Goal: Find specific page/section: Find specific page/section

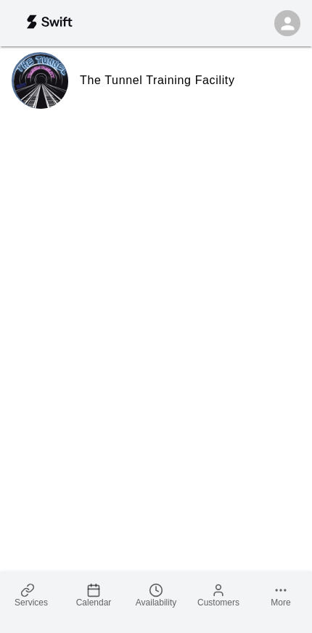
click at [80, 586] on link "Calendar" at bounding box center [93, 594] width 62 height 47
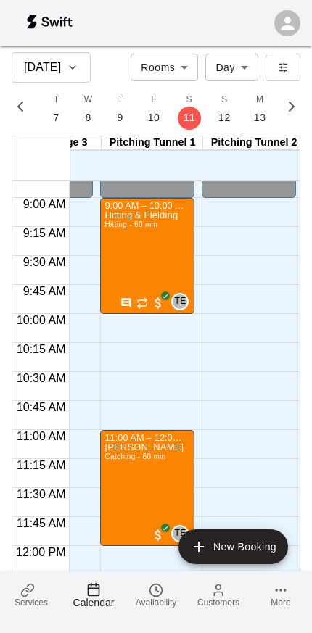
scroll to position [0, 273]
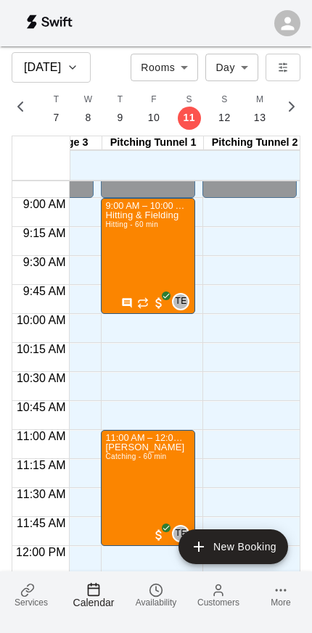
click at [25, 599] on span "Services" at bounding box center [30, 602] width 33 height 10
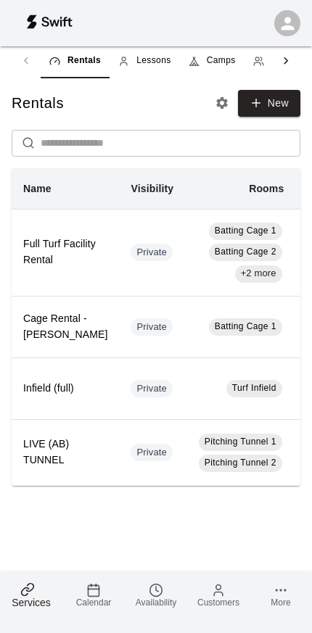
click at [218, 69] on link "Camps" at bounding box center [212, 60] width 65 height 35
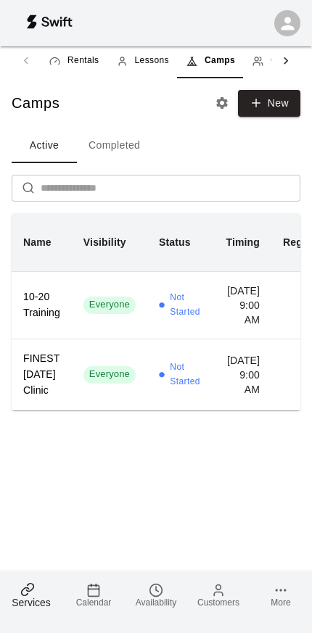
click at [239, 410] on td "[DATE] 9:00 AM" at bounding box center [242, 374] width 57 height 71
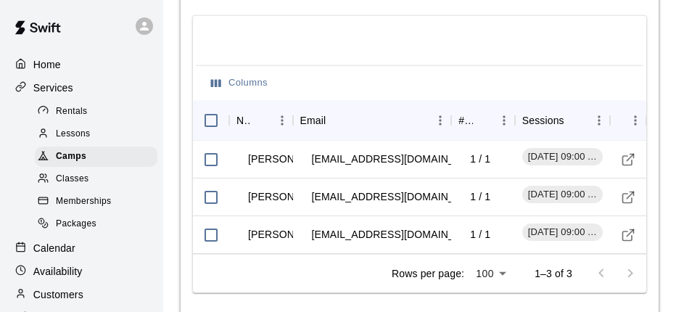
scroll to position [1871, 0]
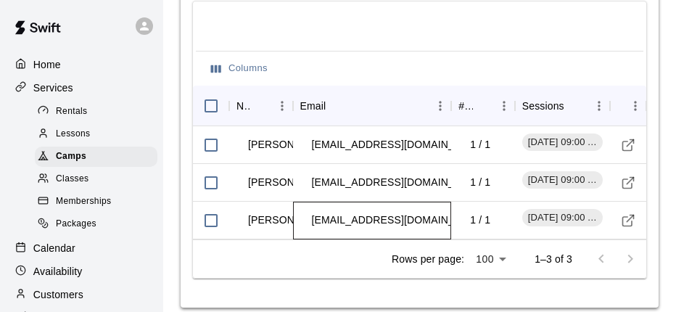
click at [293, 218] on div "[EMAIL_ADDRESS][DOMAIN_NAME]" at bounding box center [372, 221] width 159 height 38
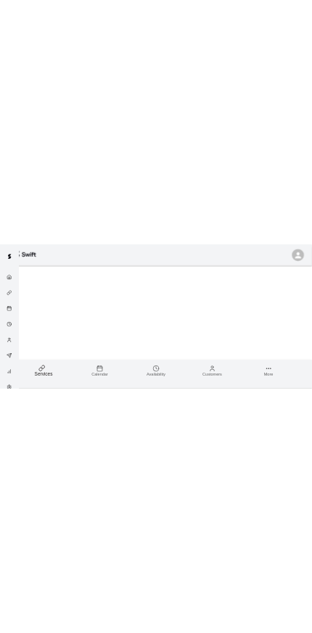
scroll to position [202, 0]
